Goal: Task Accomplishment & Management: Use online tool/utility

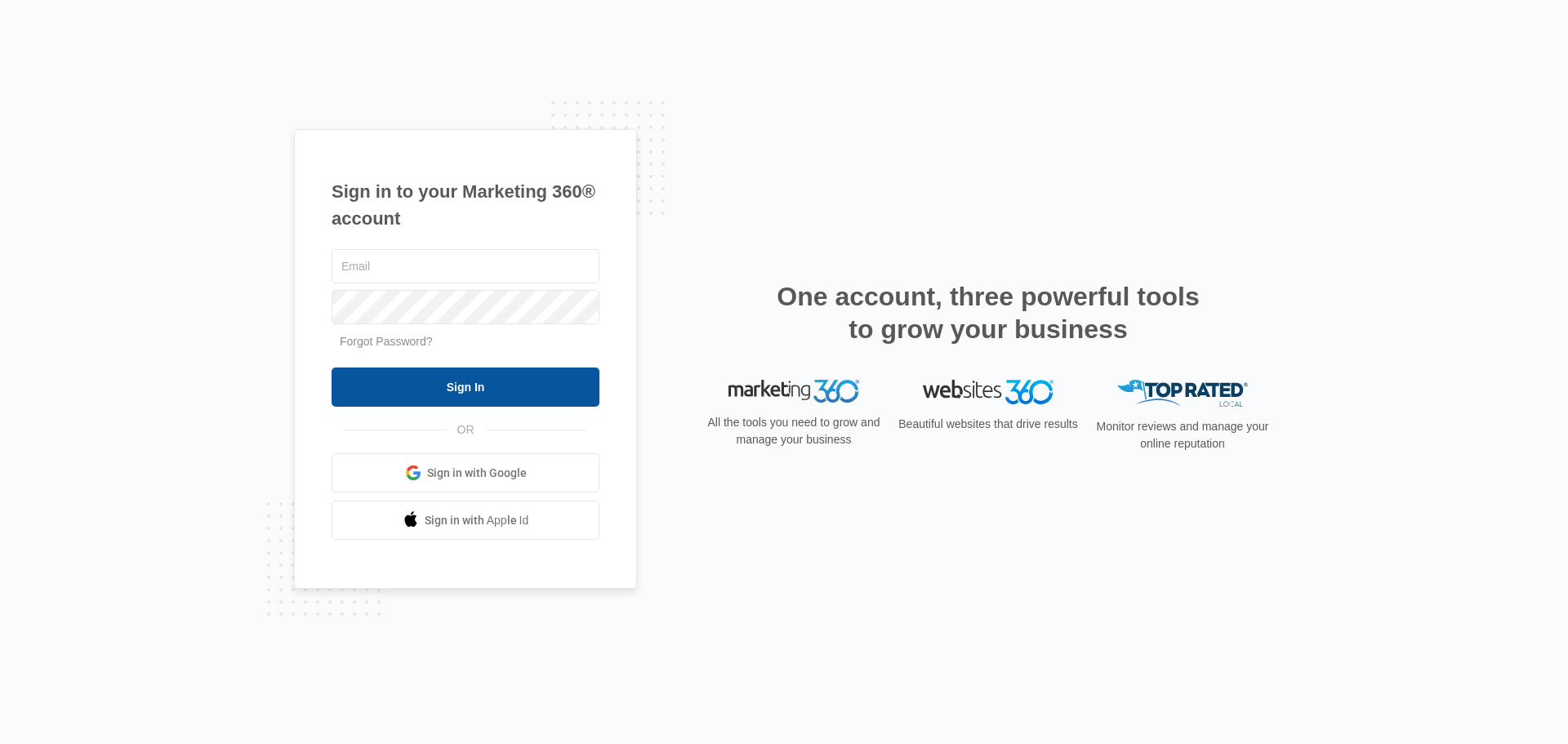
type input "[PERSON_NAME][EMAIL_ADDRESS][DOMAIN_NAME]"
click at [503, 373] on input "Sign In" at bounding box center [465, 387] width 268 height 39
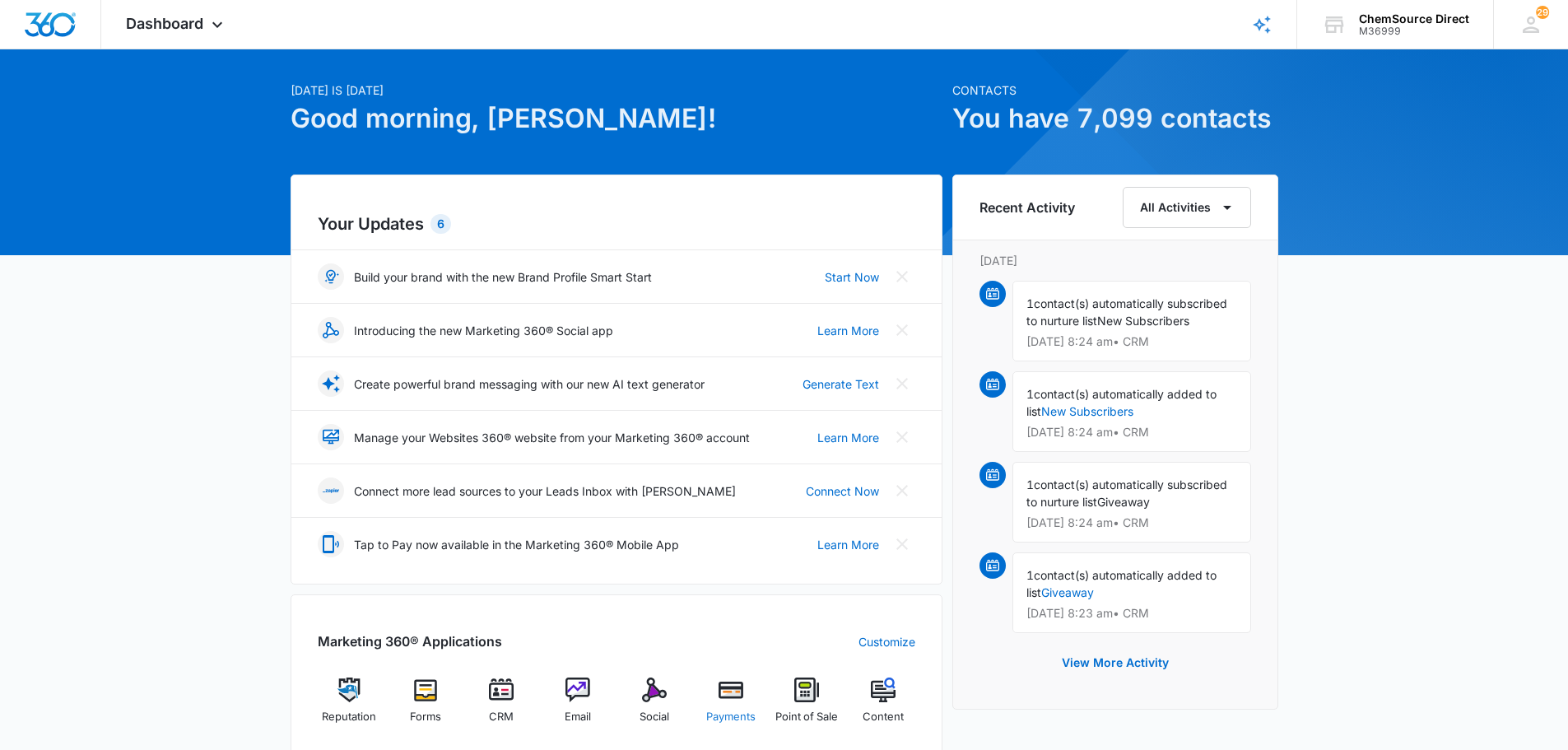
scroll to position [83, 0]
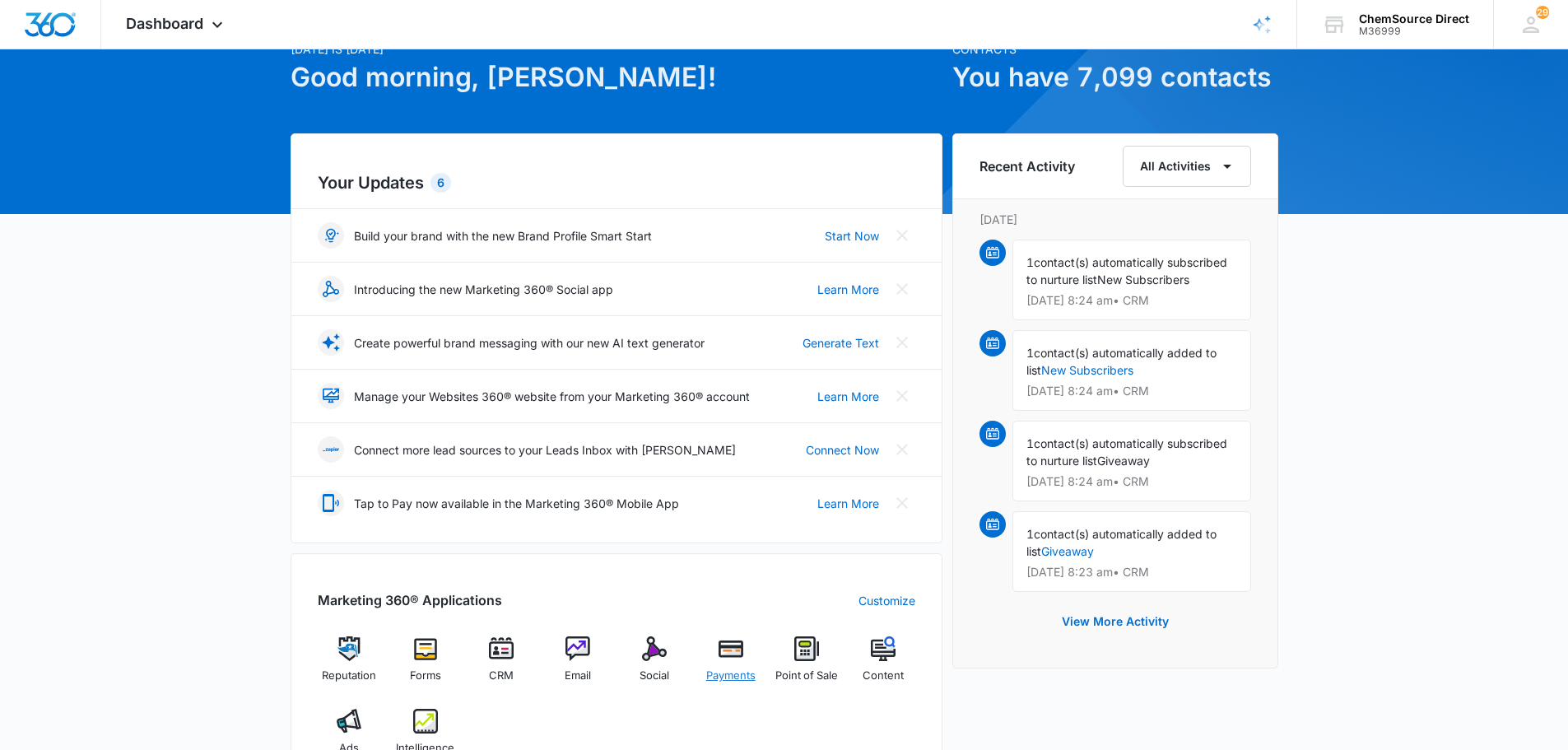
click at [730, 679] on span "Payments" at bounding box center [730, 675] width 50 height 17
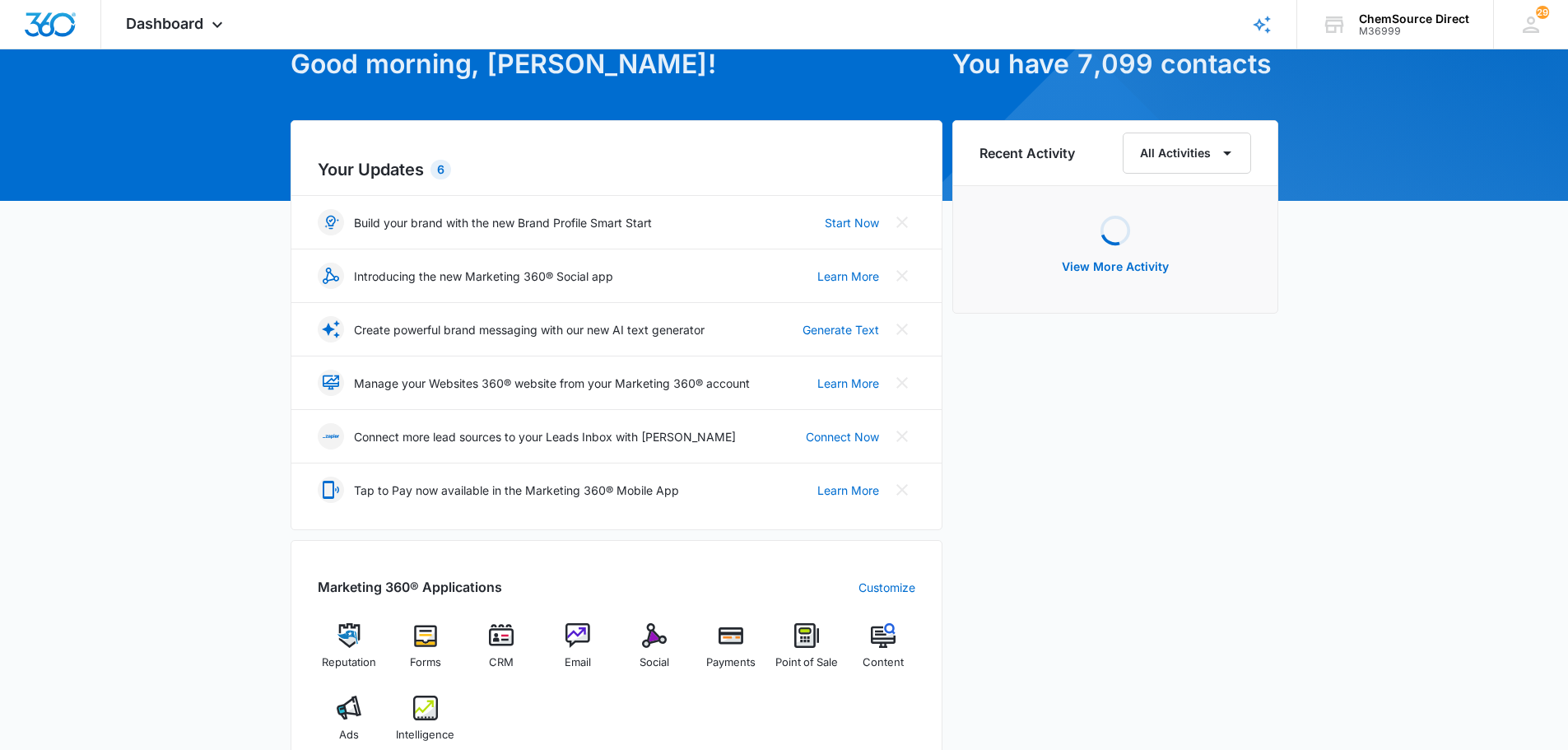
scroll to position [247, 0]
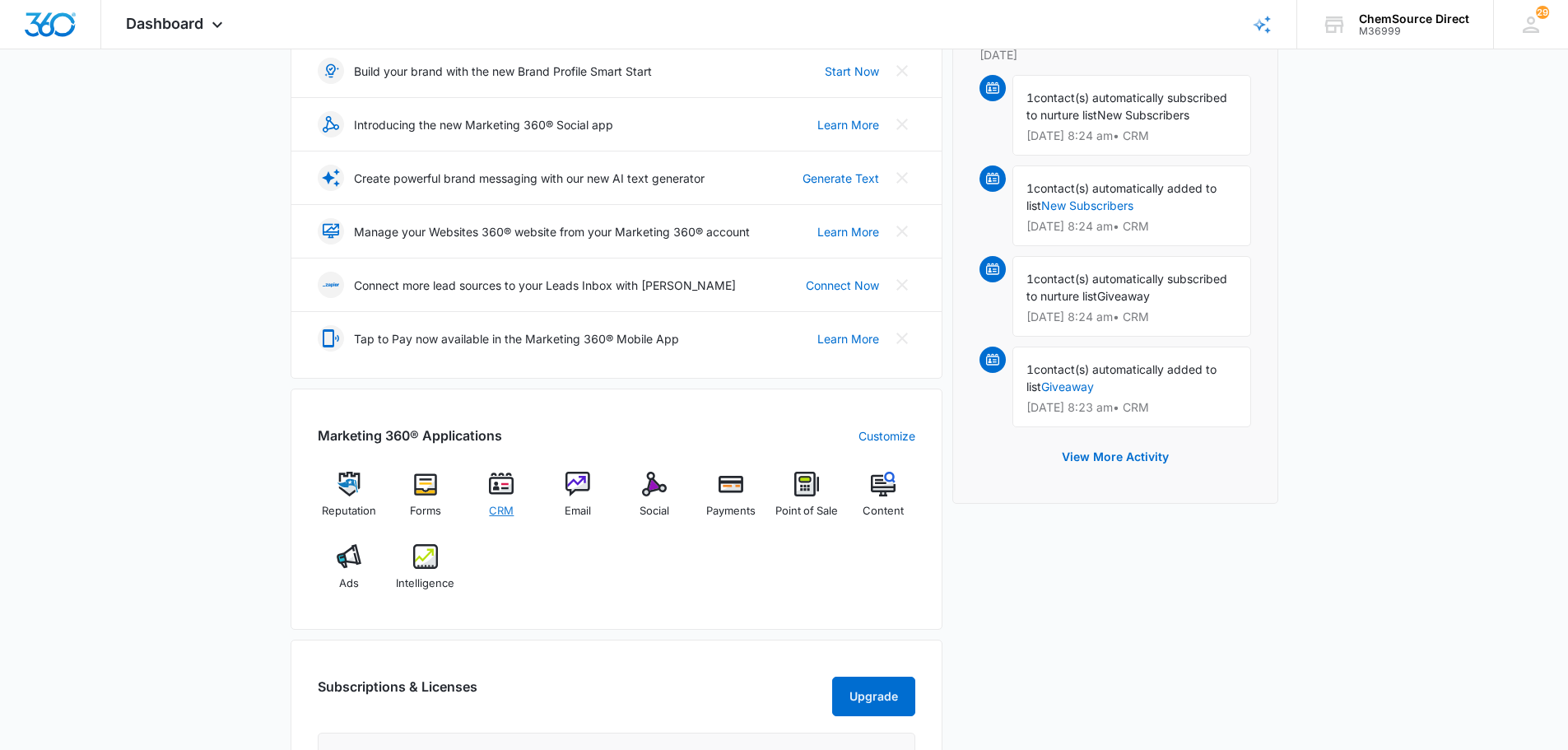
click at [507, 511] on span "CRM" at bounding box center [501, 511] width 24 height 17
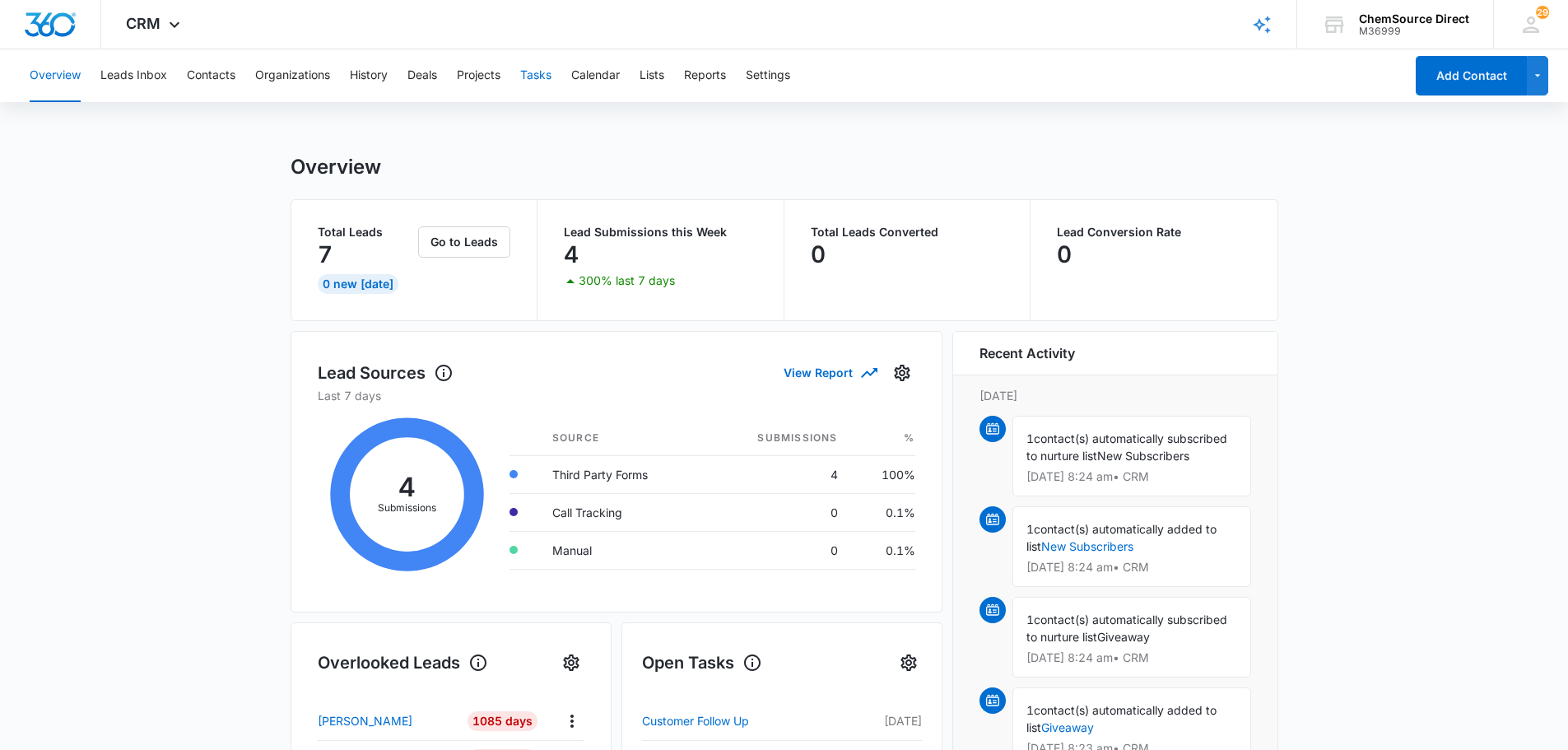
click at [548, 74] on button "Tasks" at bounding box center [536, 76] width 31 height 53
